Goal: Register for event/course

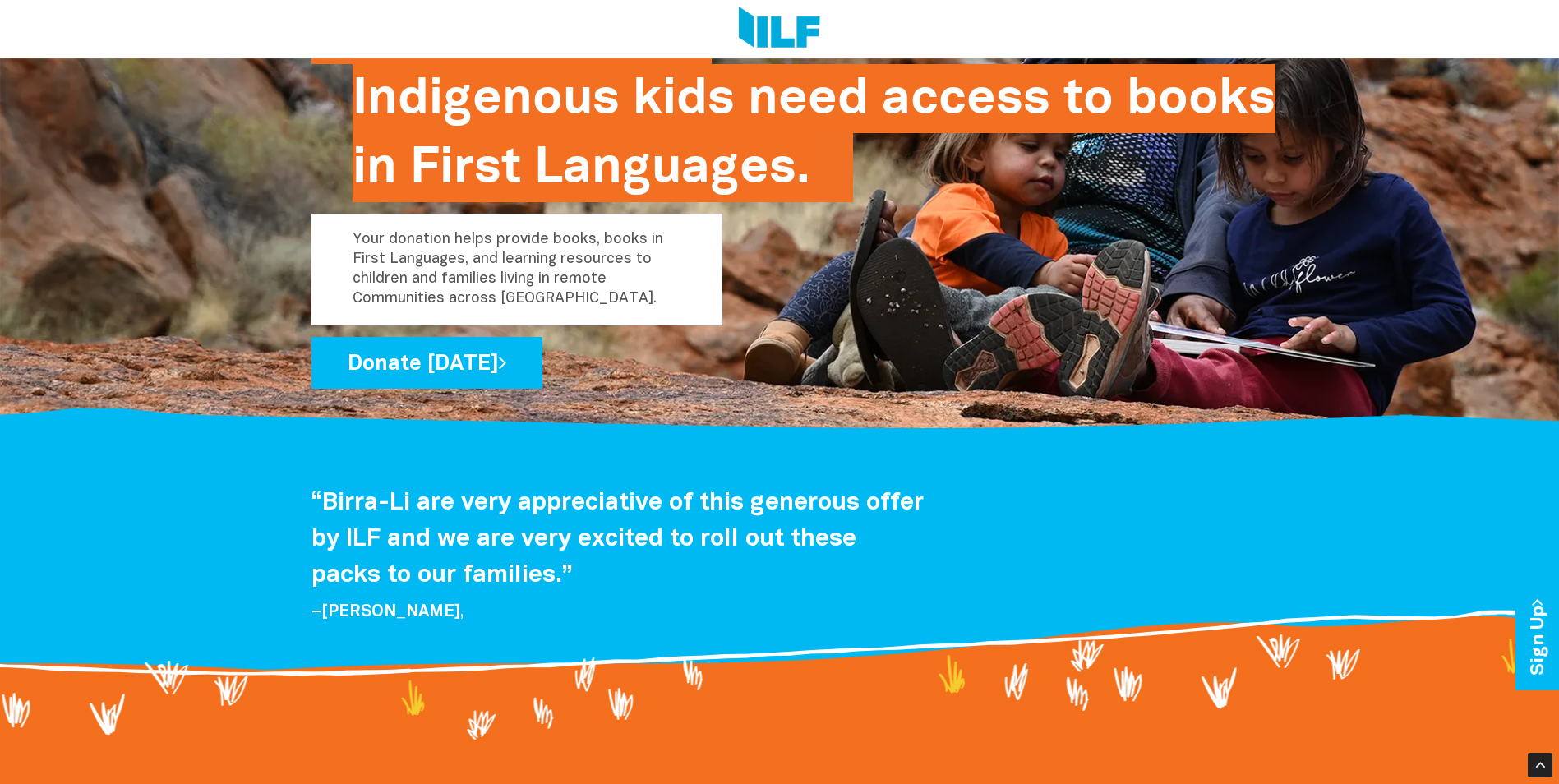
scroll to position [2337, 0]
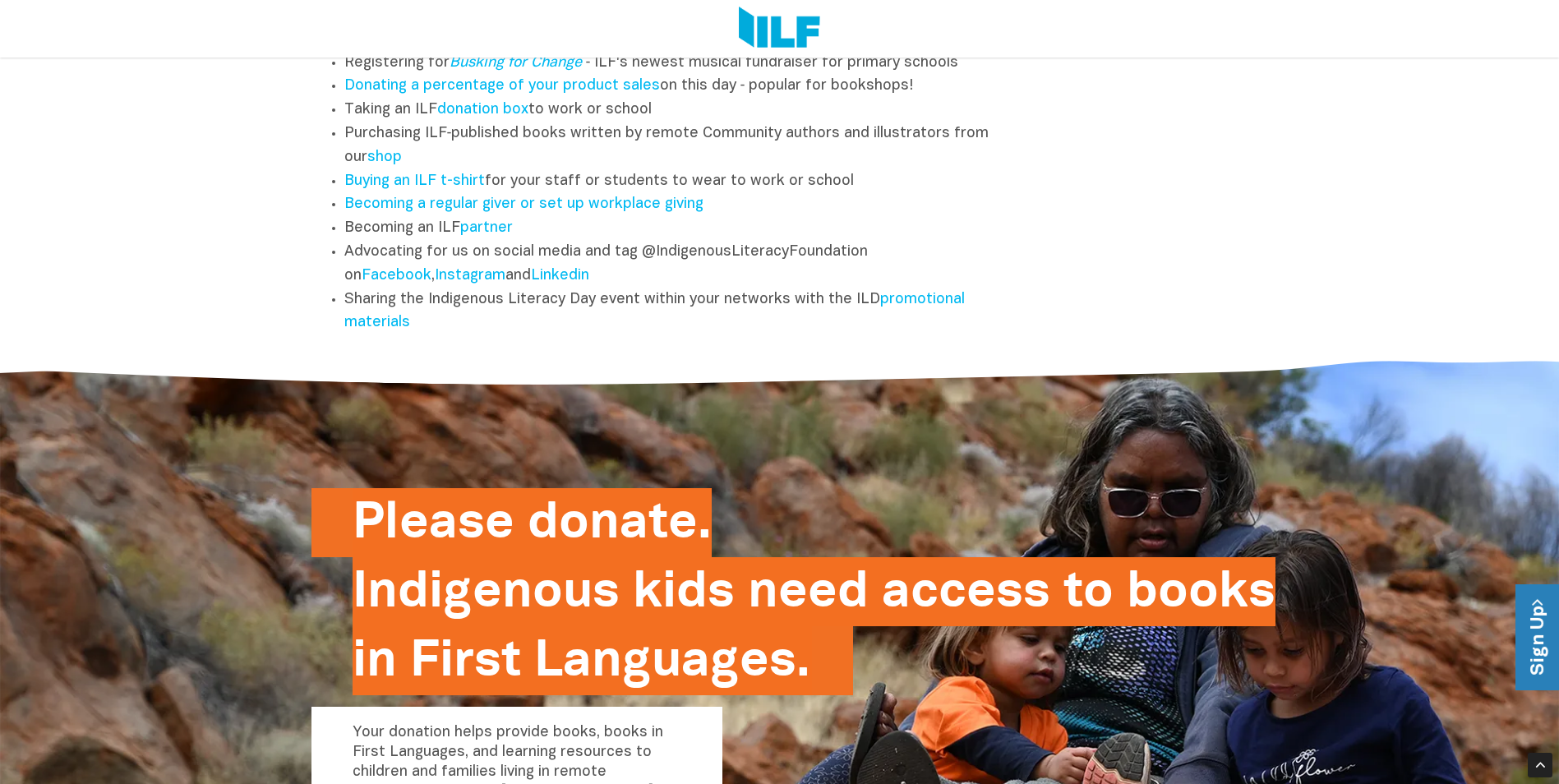
click at [1548, 618] on link "Sign Up" at bounding box center [1539, 637] width 47 height 106
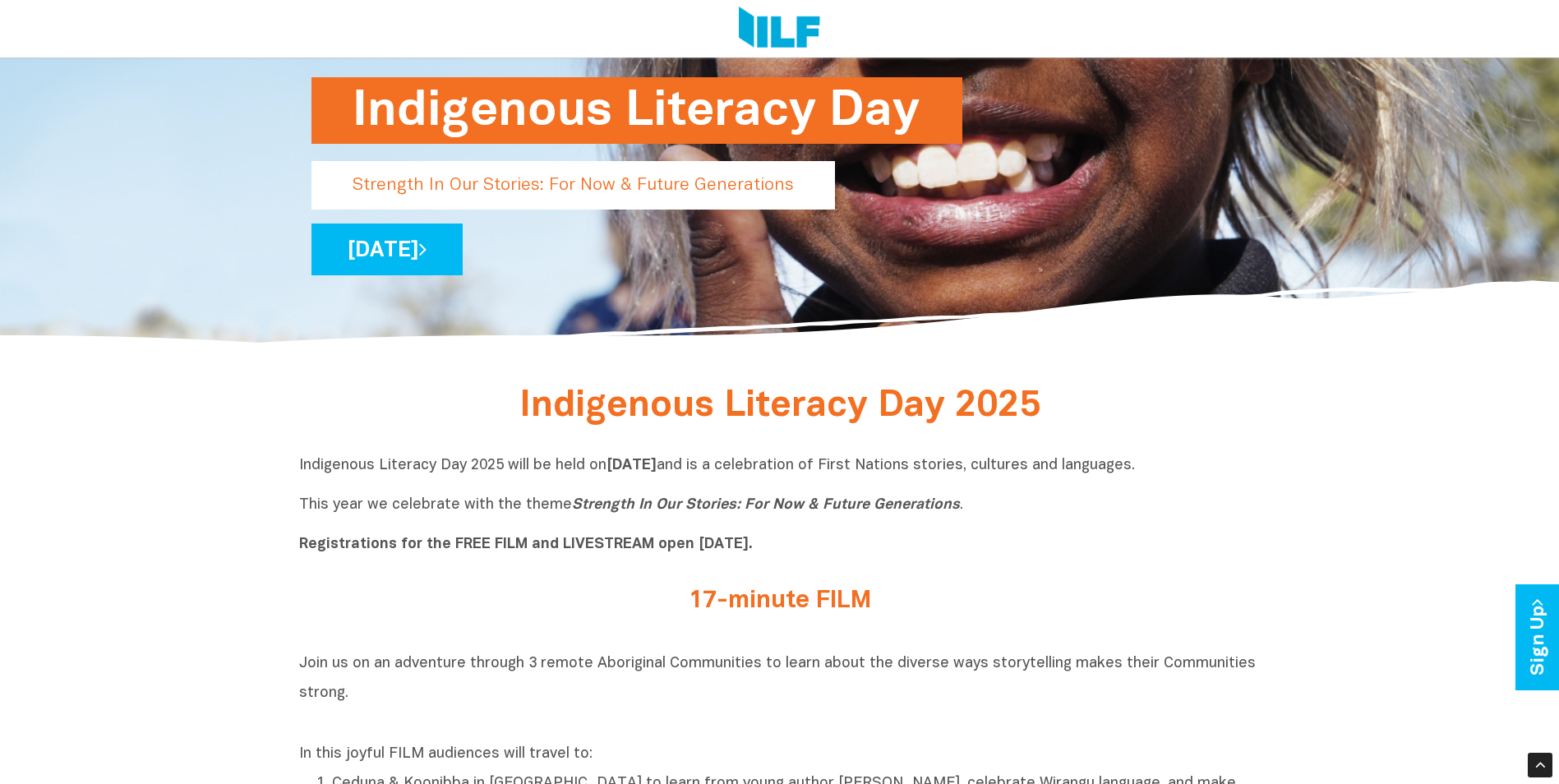
scroll to position [366, 0]
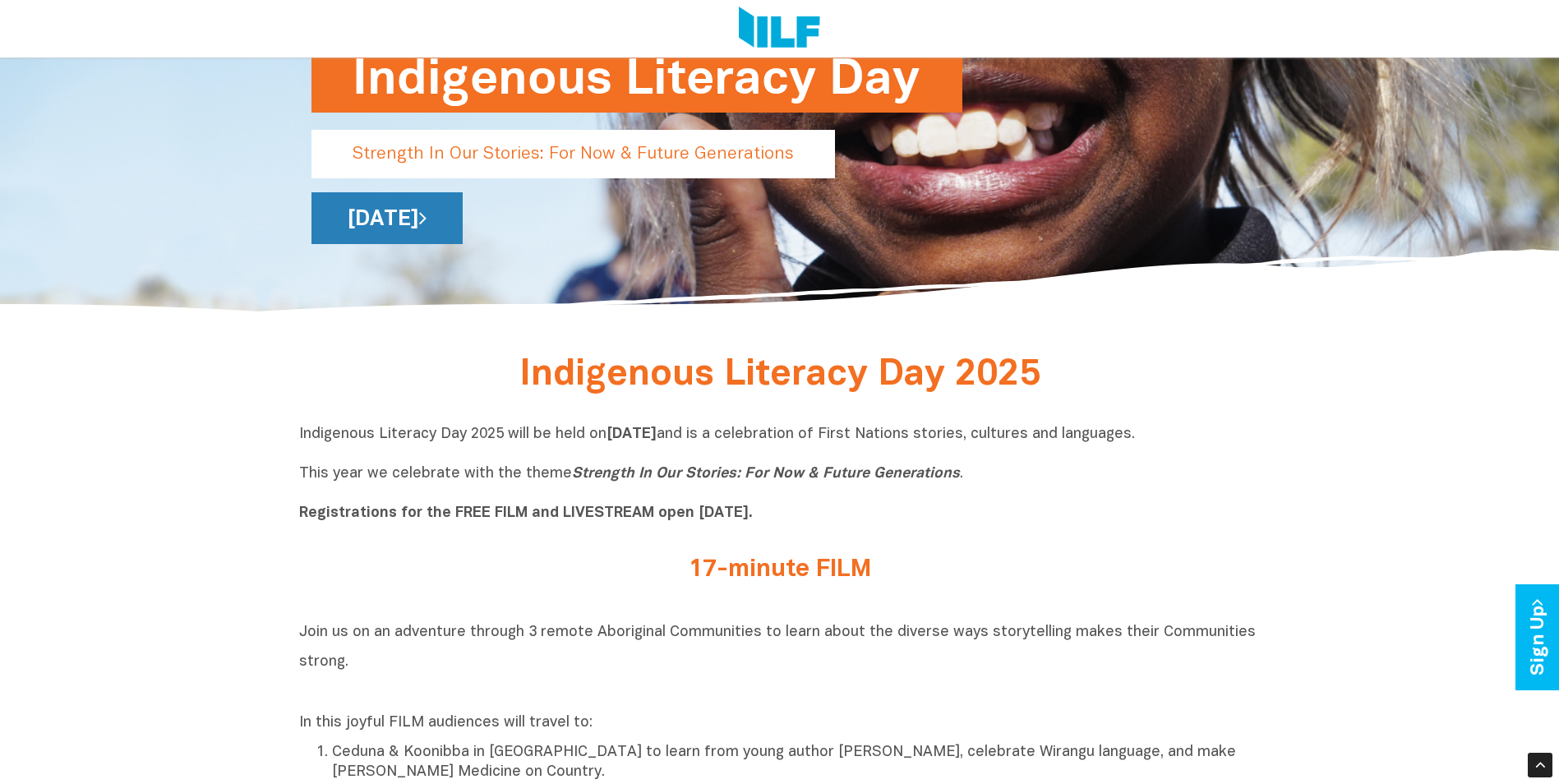
click at [462, 216] on link "[DATE]" at bounding box center [386, 217] width 151 height 52
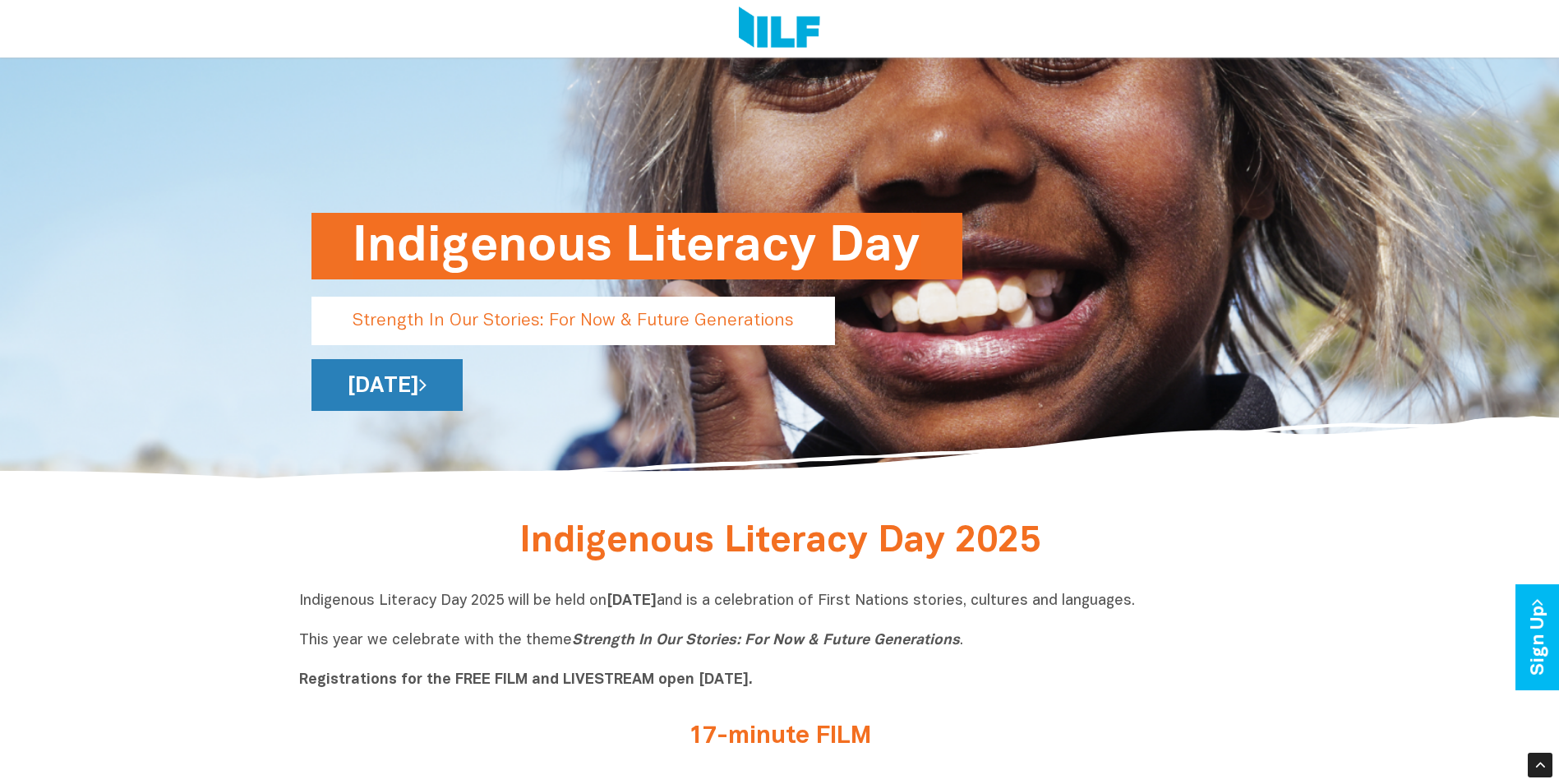
scroll to position [165, 0]
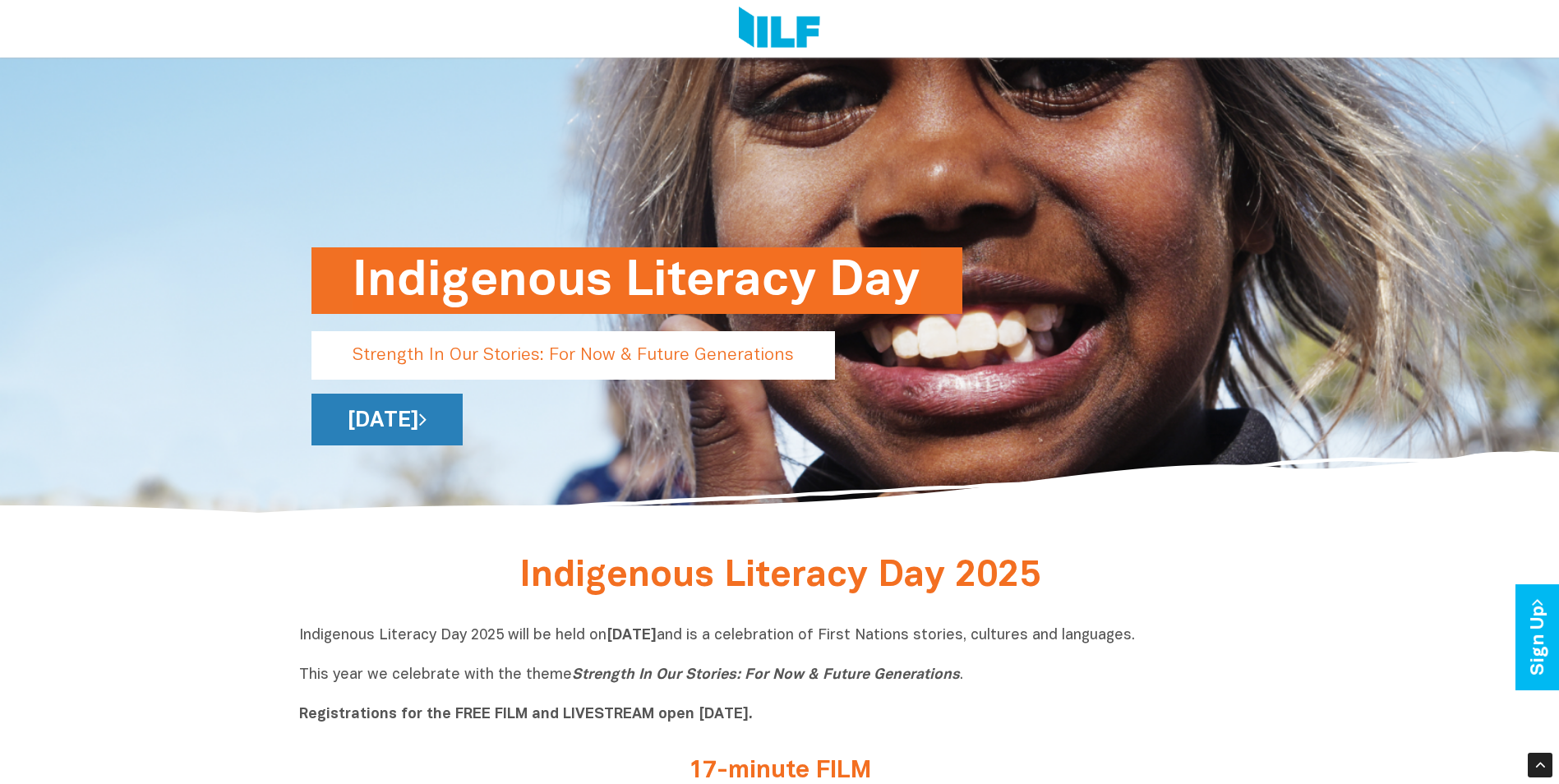
click at [462, 428] on link "[DATE]" at bounding box center [386, 419] width 151 height 52
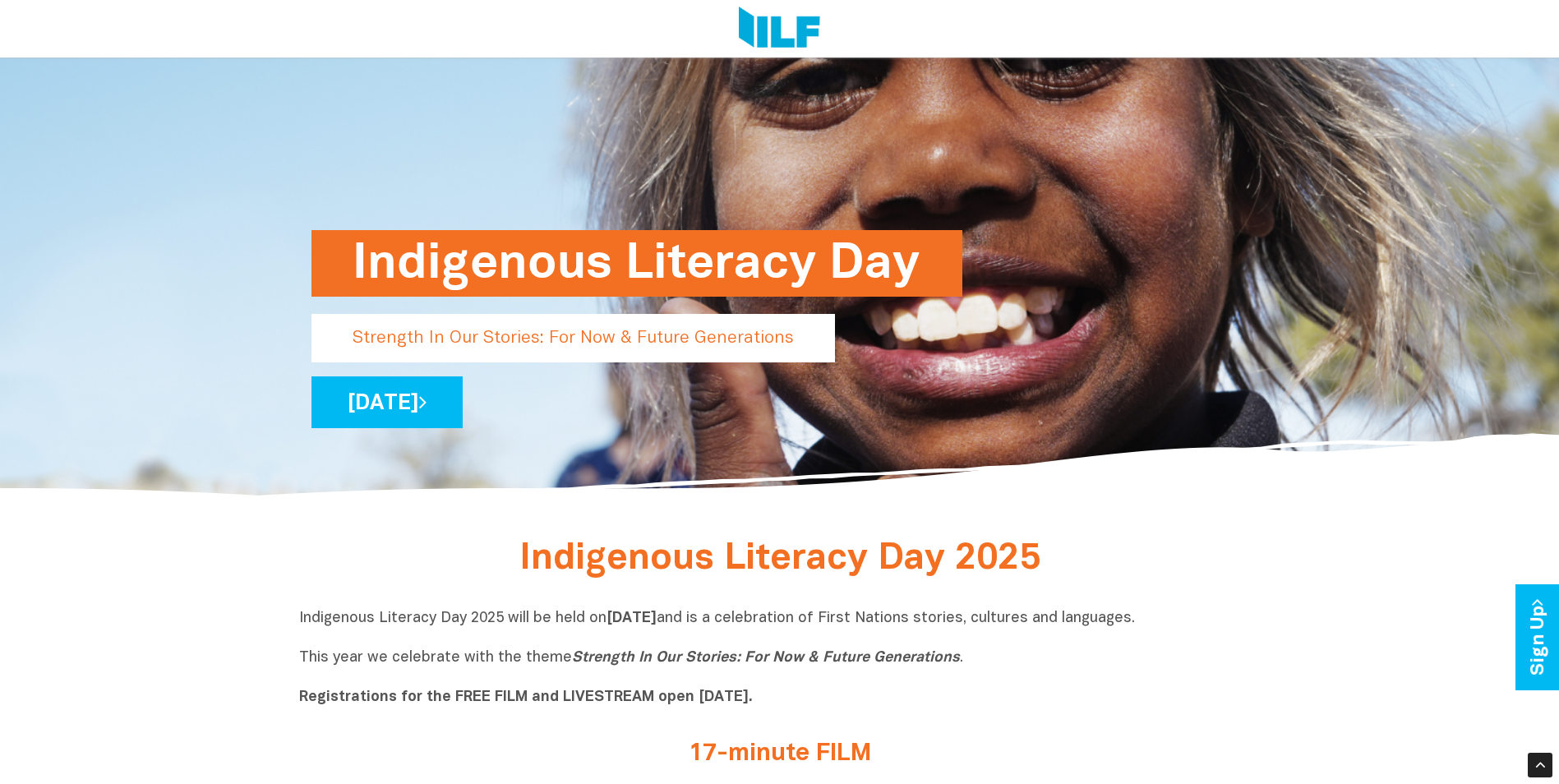
scroll to position [165, 0]
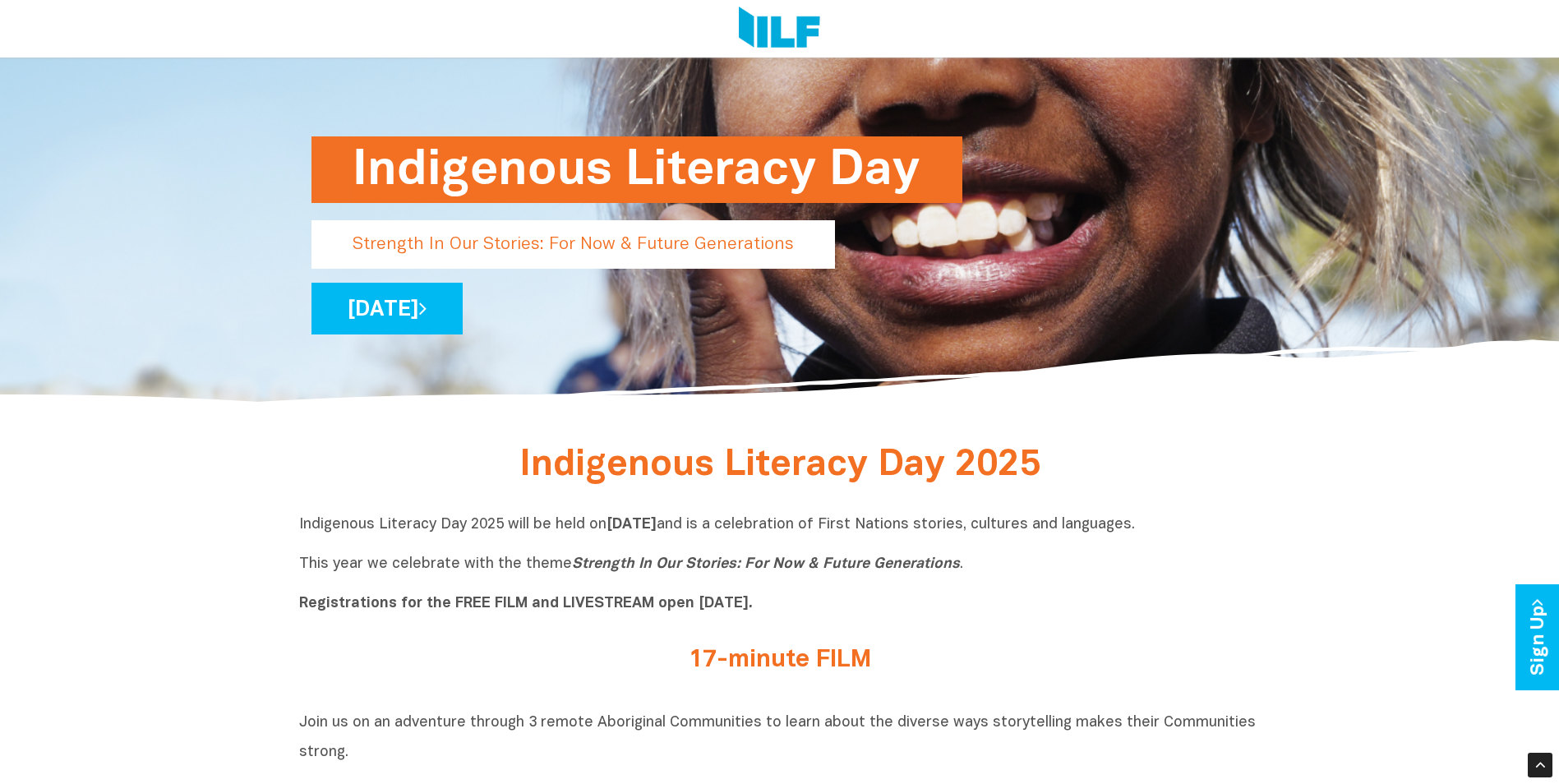
scroll to position [247, 0]
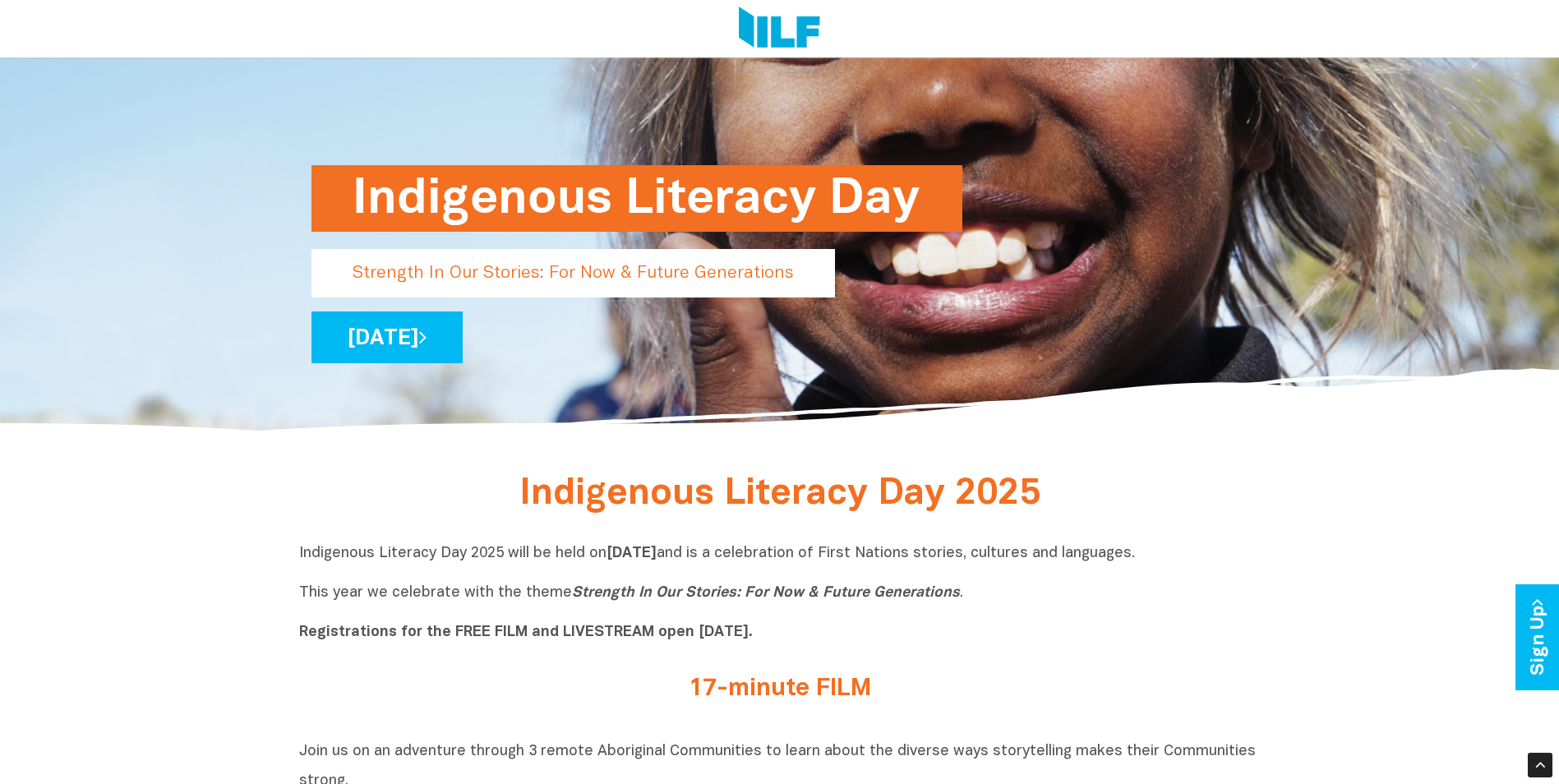
click at [623, 263] on p "Strength In Our Stories: For Now & Future Generations" at bounding box center [573, 273] width 524 height 49
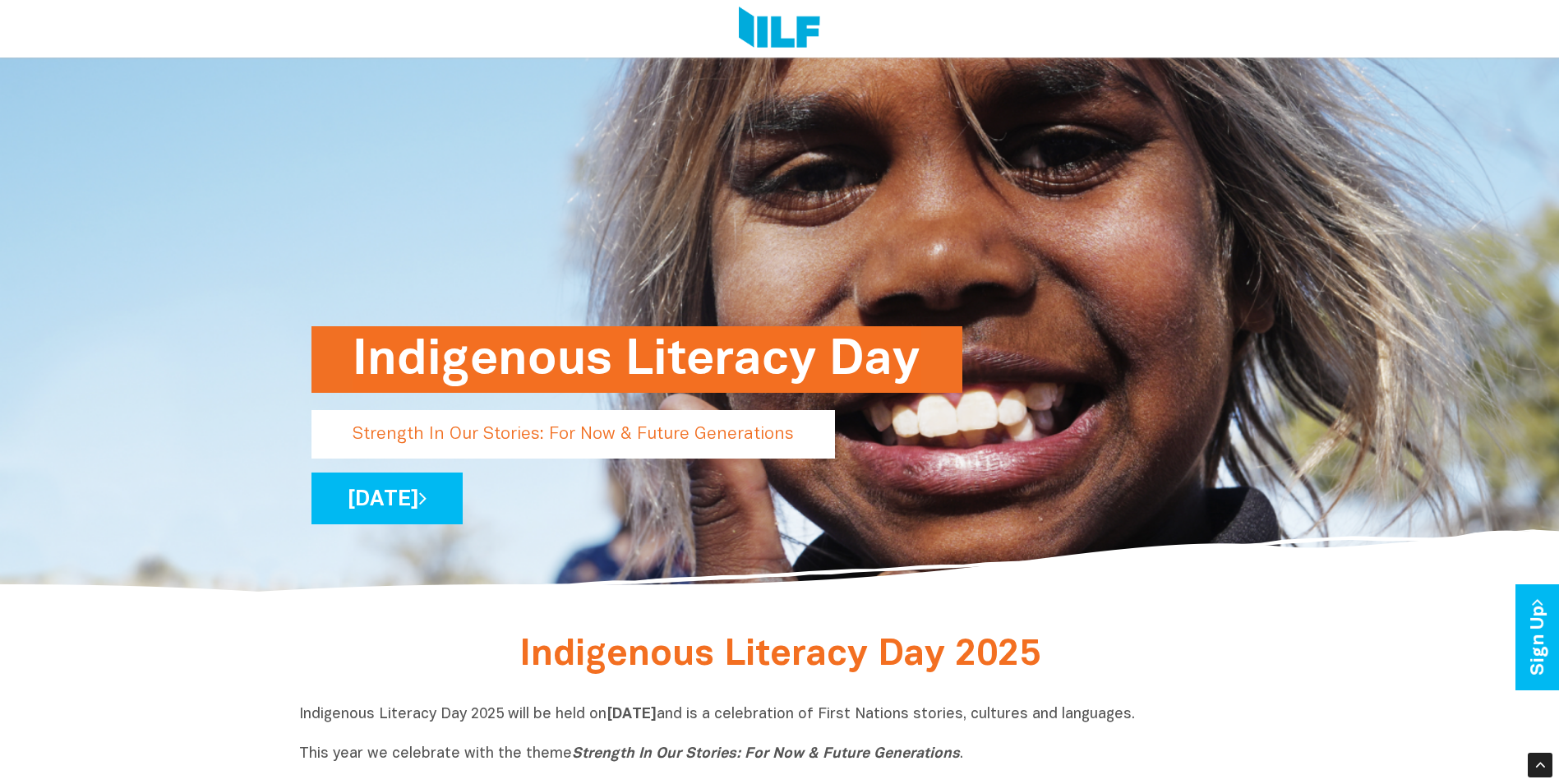
scroll to position [83, 0]
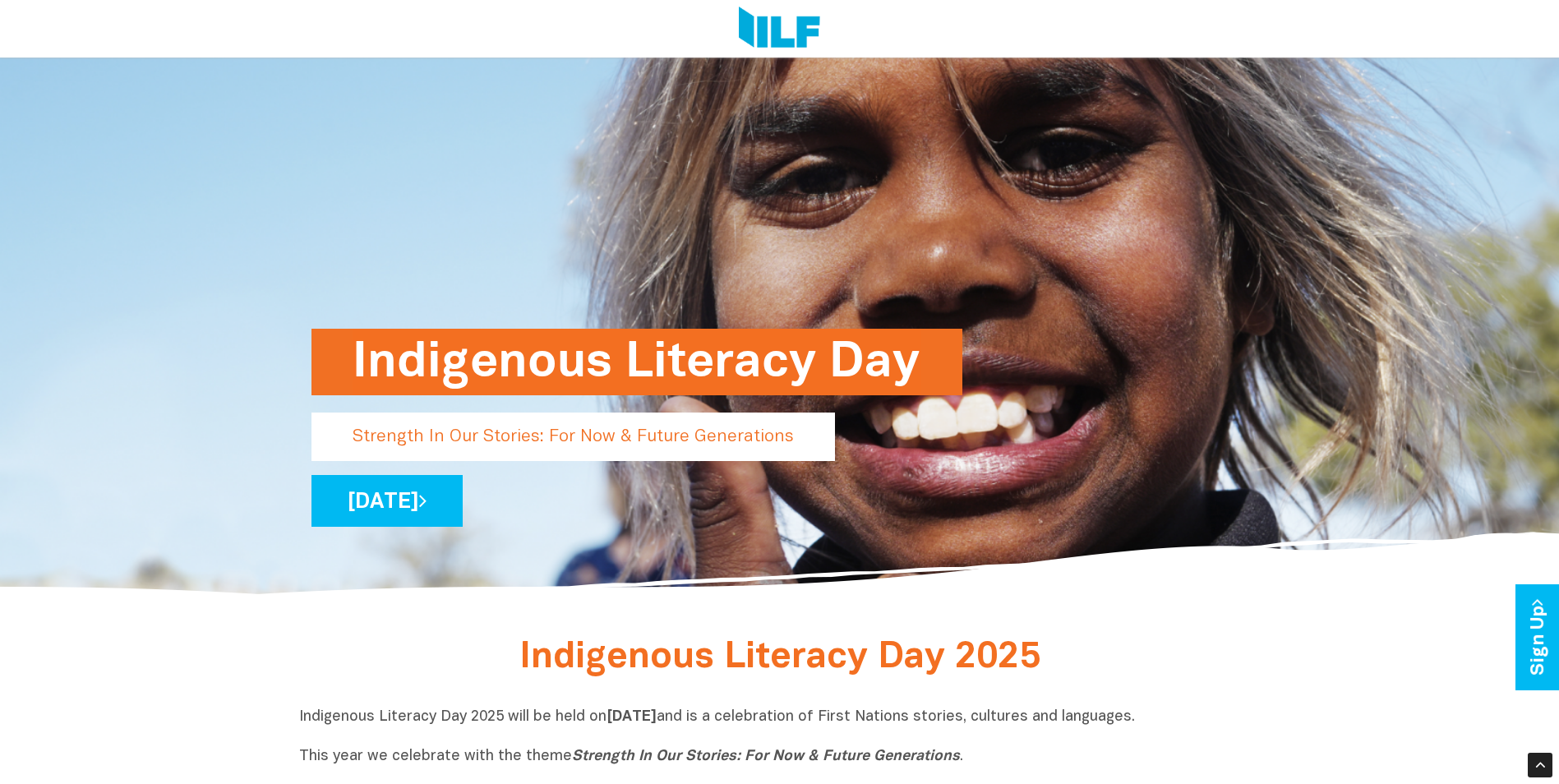
click at [574, 445] on p "Strength In Our Stories: For Now & Future Generations" at bounding box center [573, 437] width 524 height 49
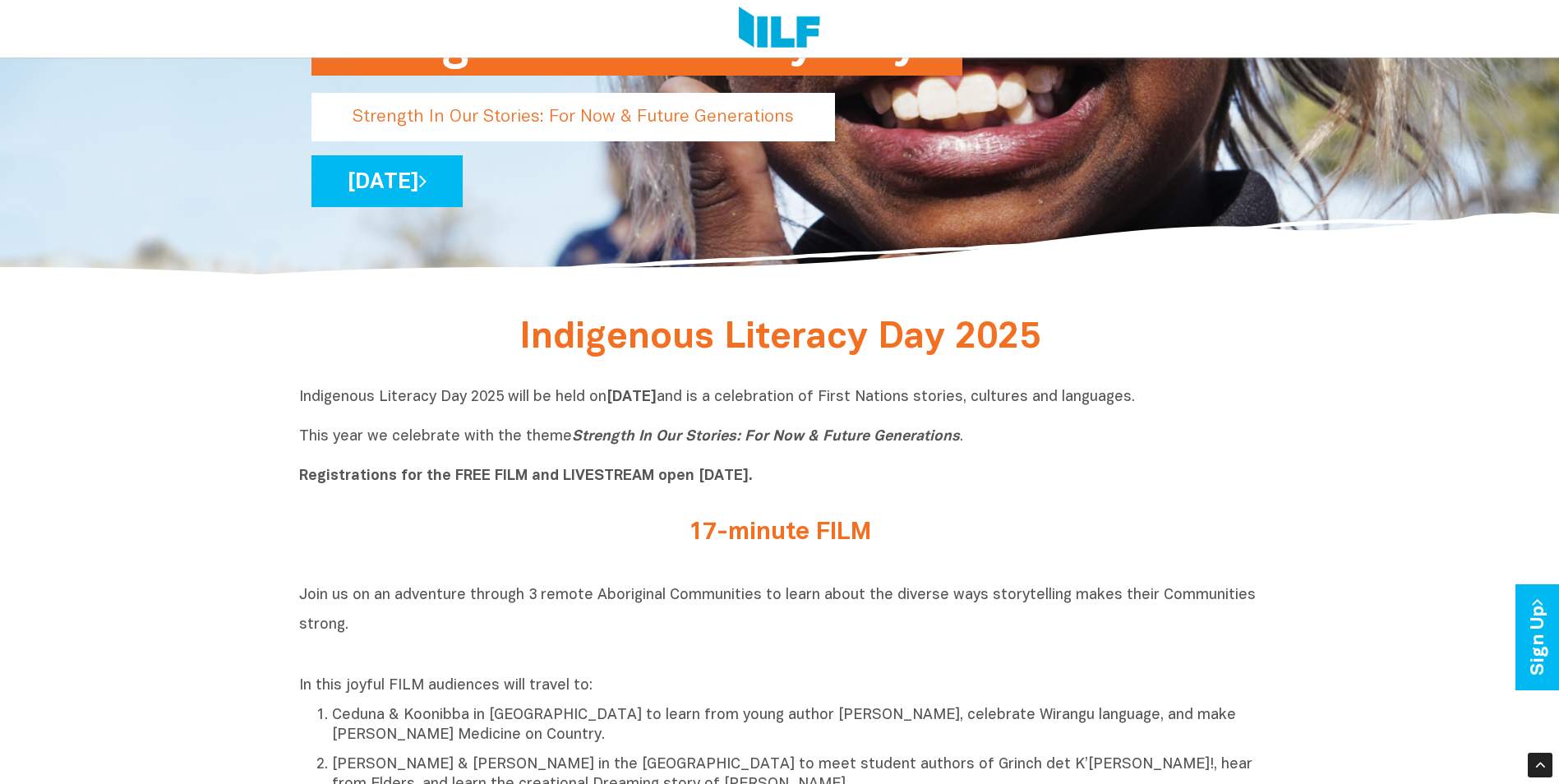
scroll to position [412, 0]
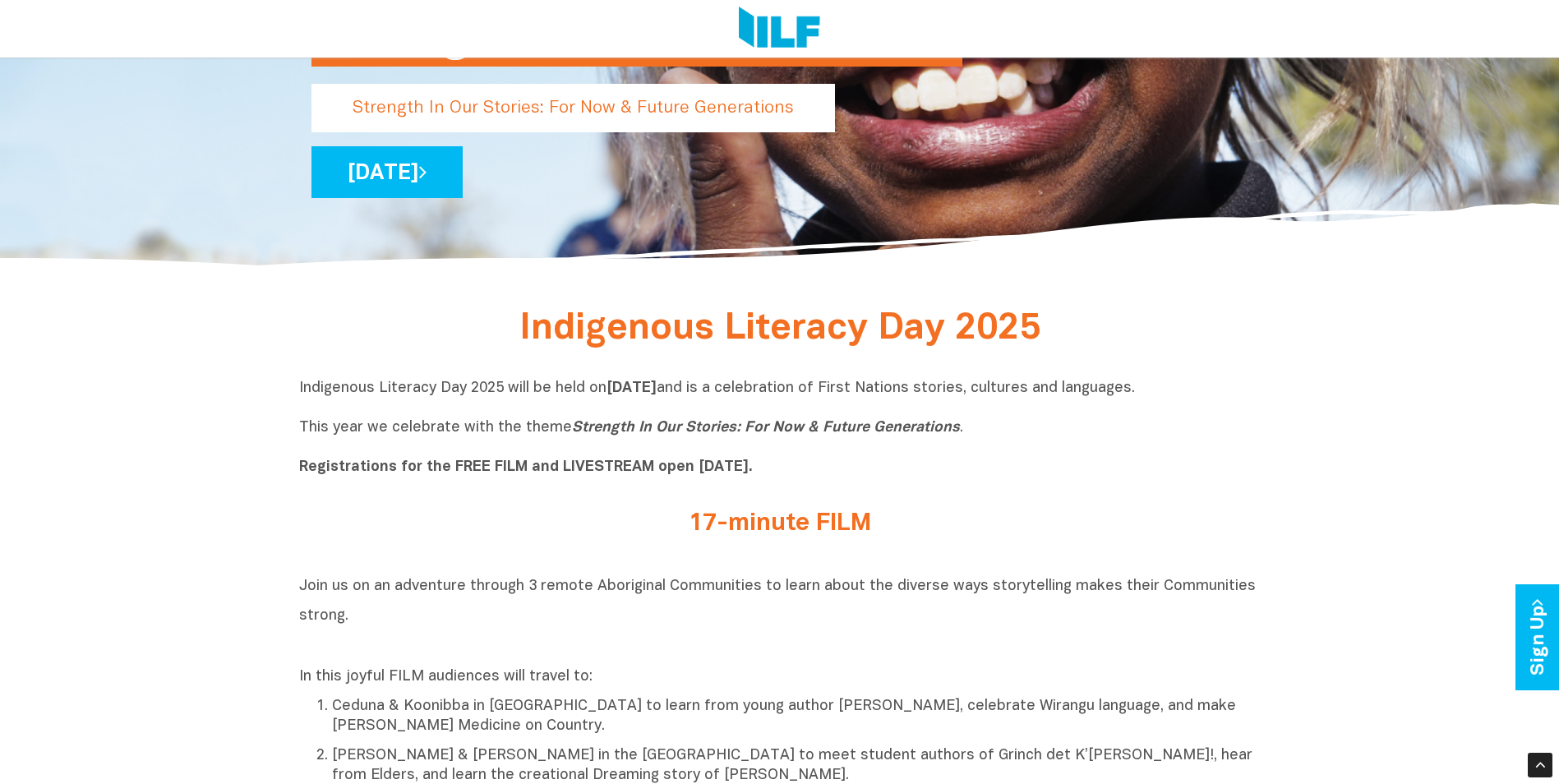
click at [718, 467] on b "Registrations for the FREE FILM and LIVESTREAM open [DATE]." at bounding box center [526, 467] width 454 height 14
click at [753, 461] on b "Registrations for the FREE FILM and LIVESTREAM open [DATE]." at bounding box center [526, 467] width 454 height 14
